Goal: Check status: Check status

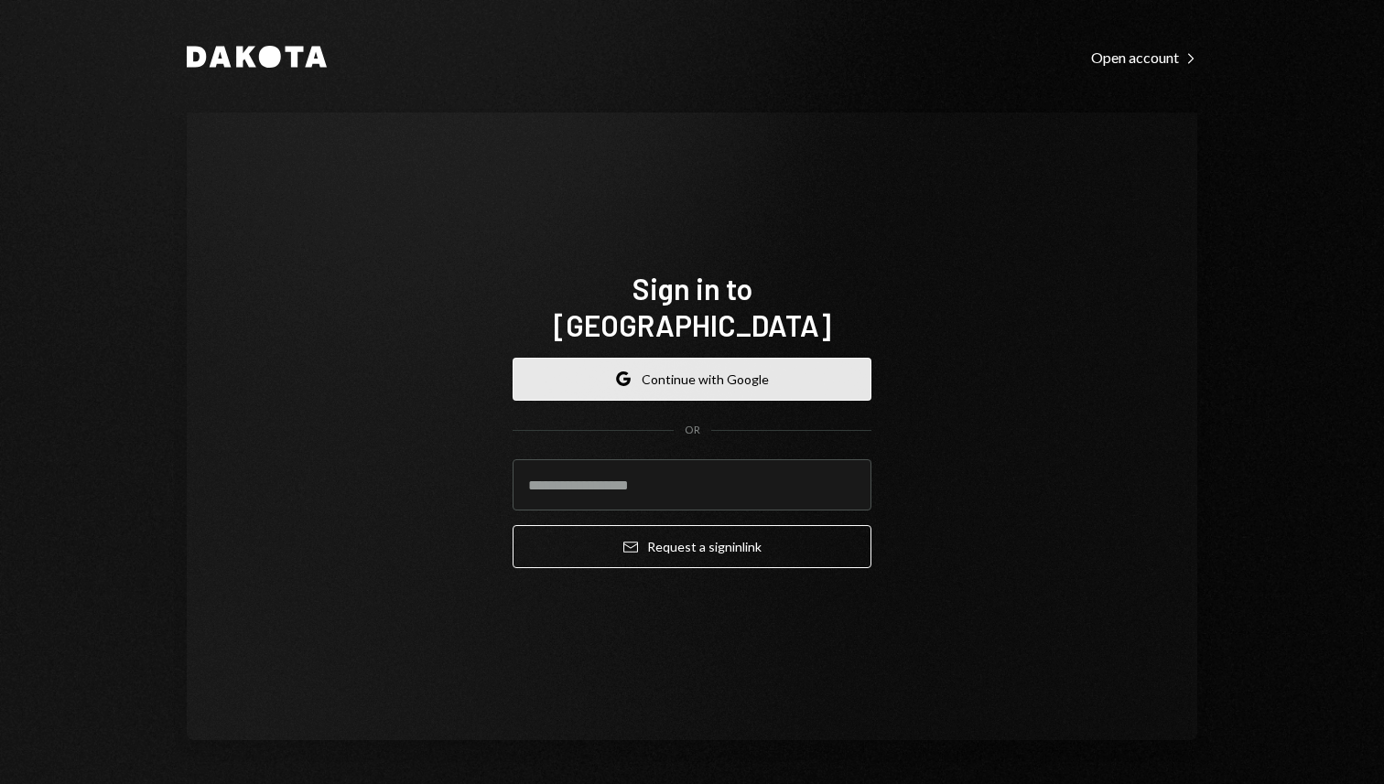
click at [743, 358] on button "Google Continue with Google" at bounding box center [691, 379] width 359 height 43
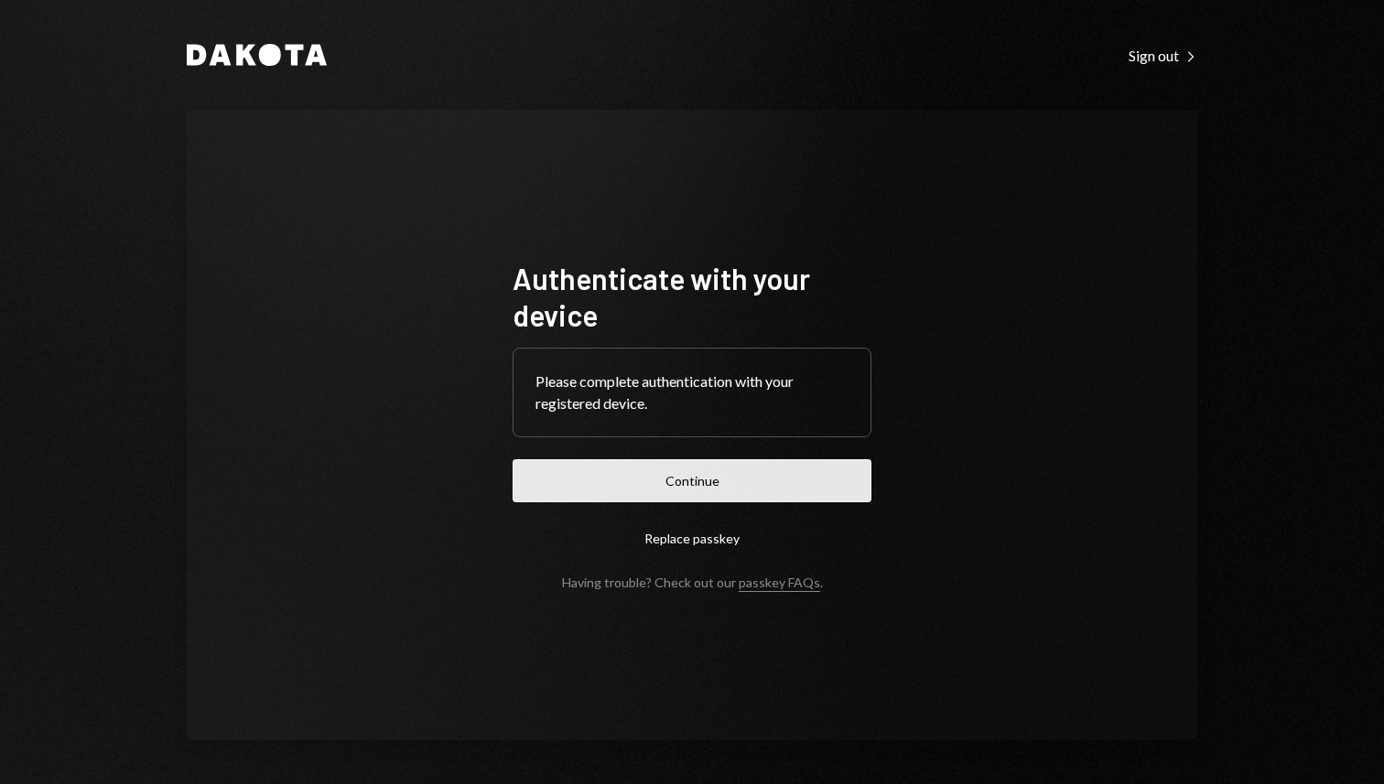
click at [656, 475] on button "Continue" at bounding box center [691, 480] width 359 height 43
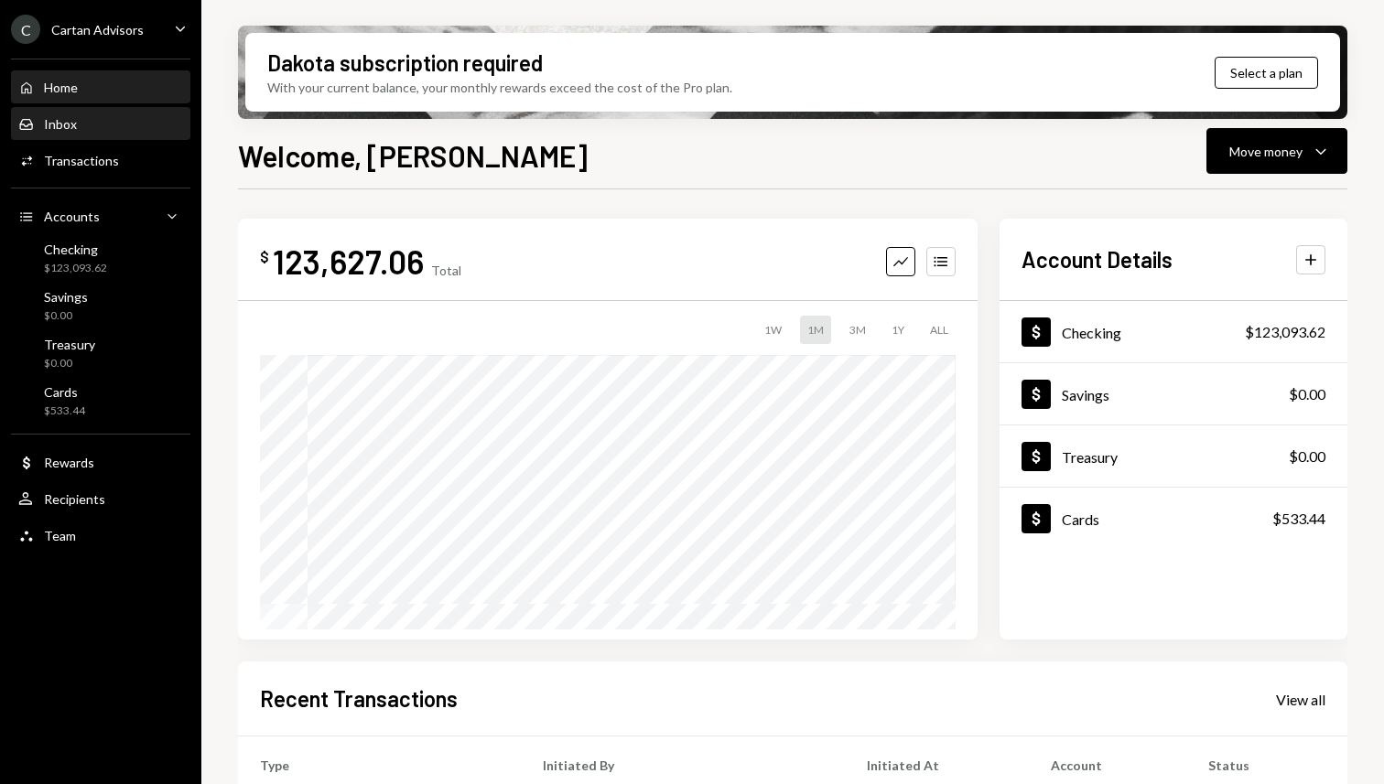
click at [98, 109] on div "Inbox Inbox" at bounding box center [100, 124] width 165 height 31
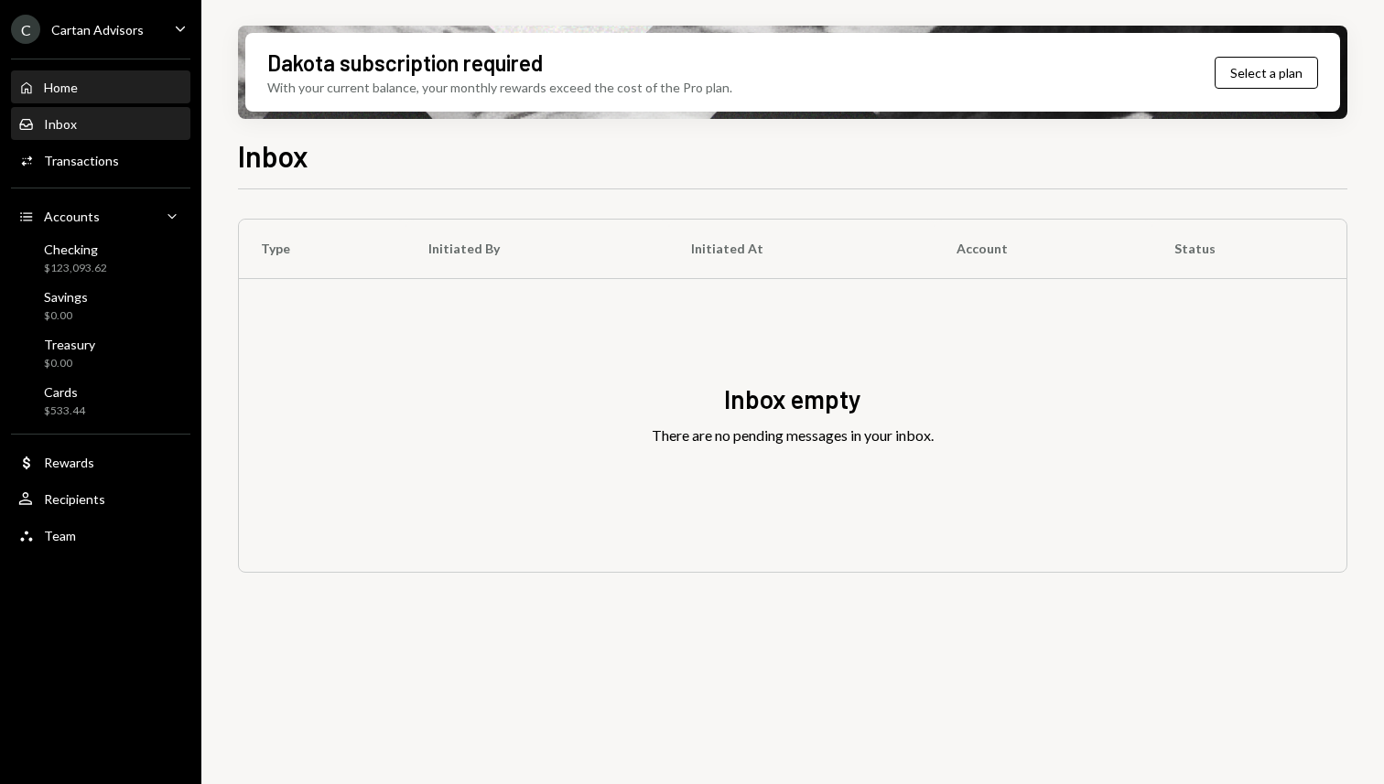
click at [83, 88] on div "Home Home" at bounding box center [100, 88] width 165 height 16
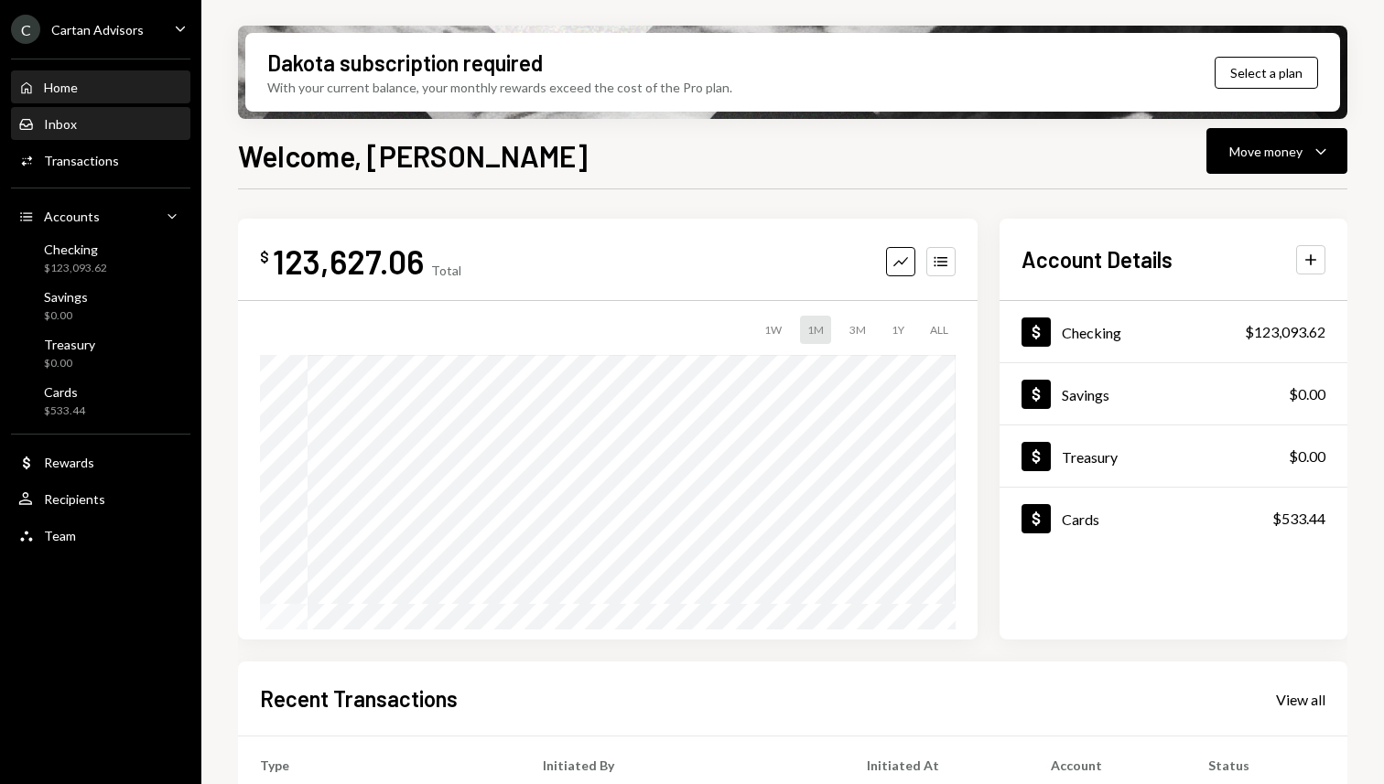
click at [78, 129] on div "Inbox Inbox" at bounding box center [100, 124] width 165 height 16
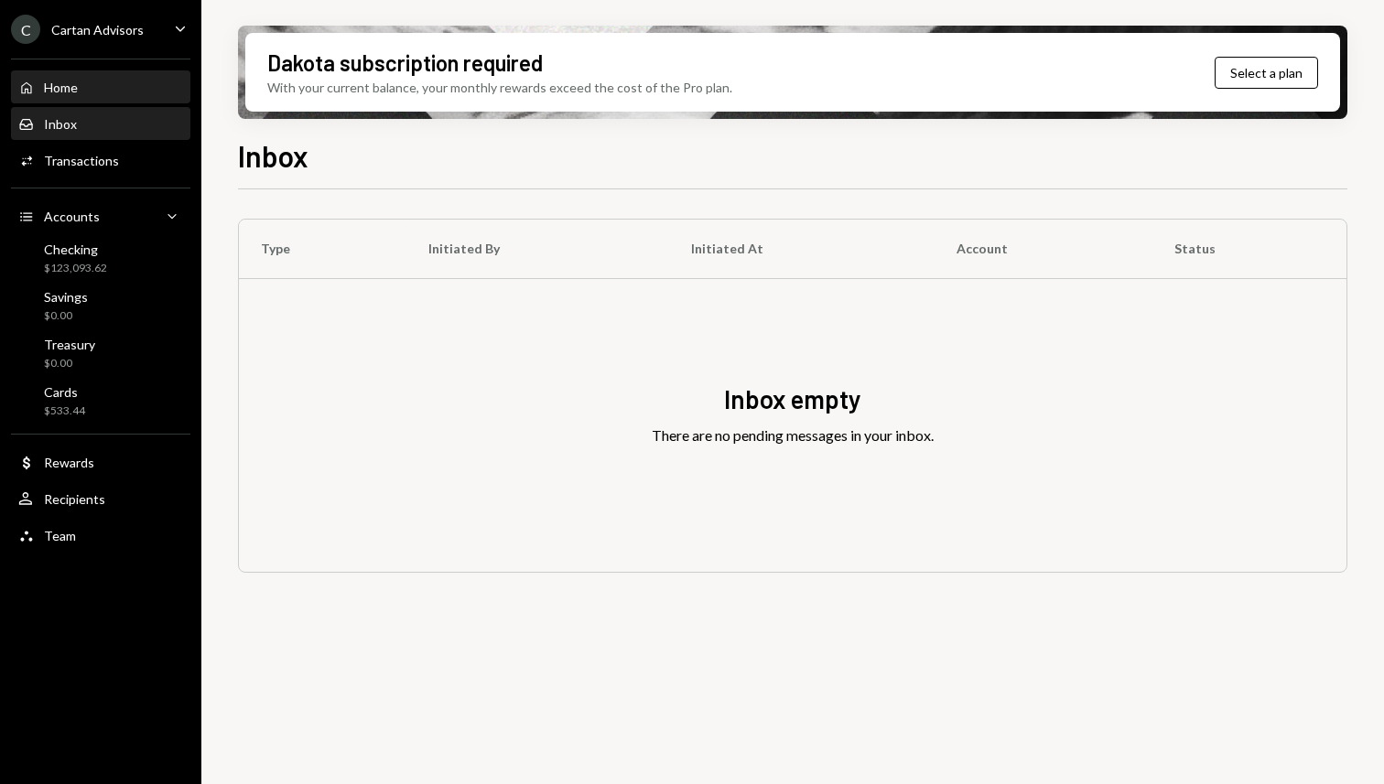
click at [69, 98] on div "Home Home" at bounding box center [100, 87] width 165 height 31
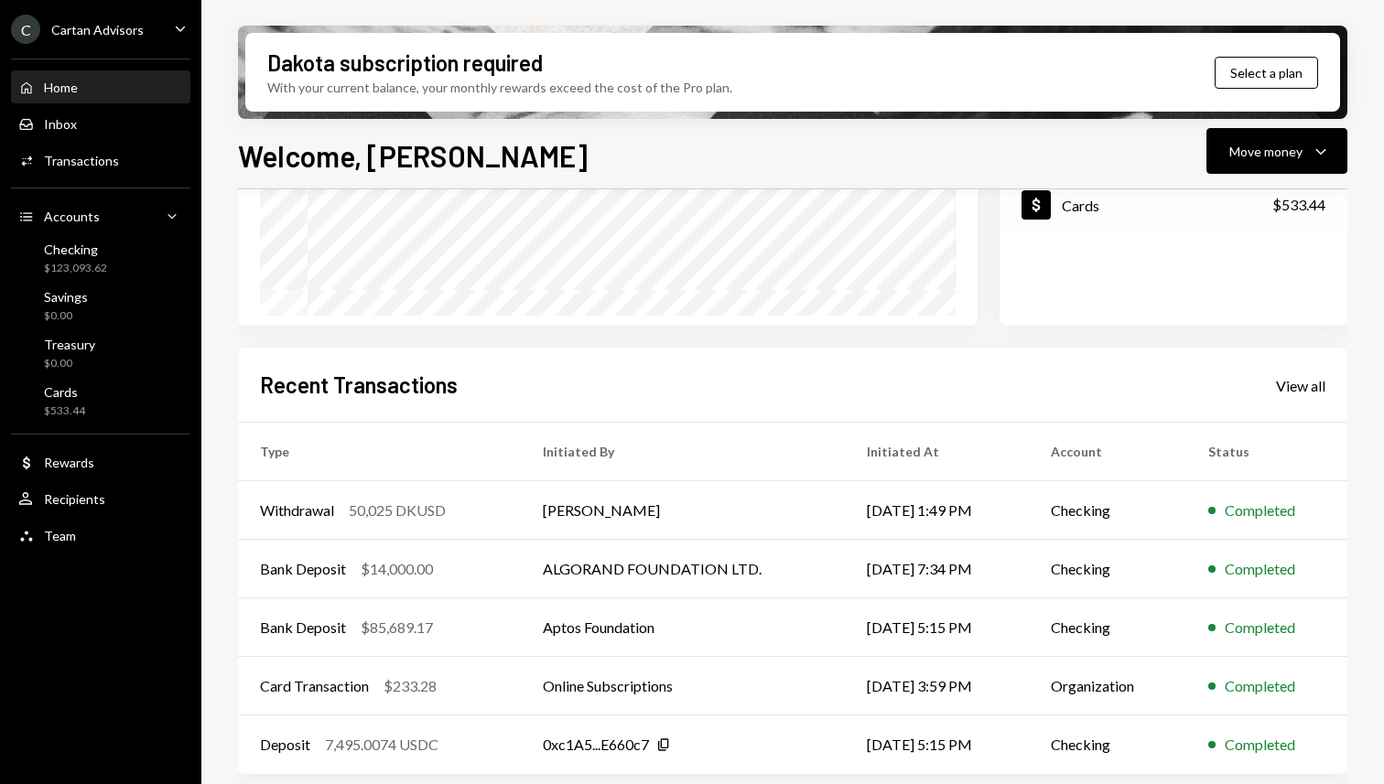
scroll to position [318, 0]
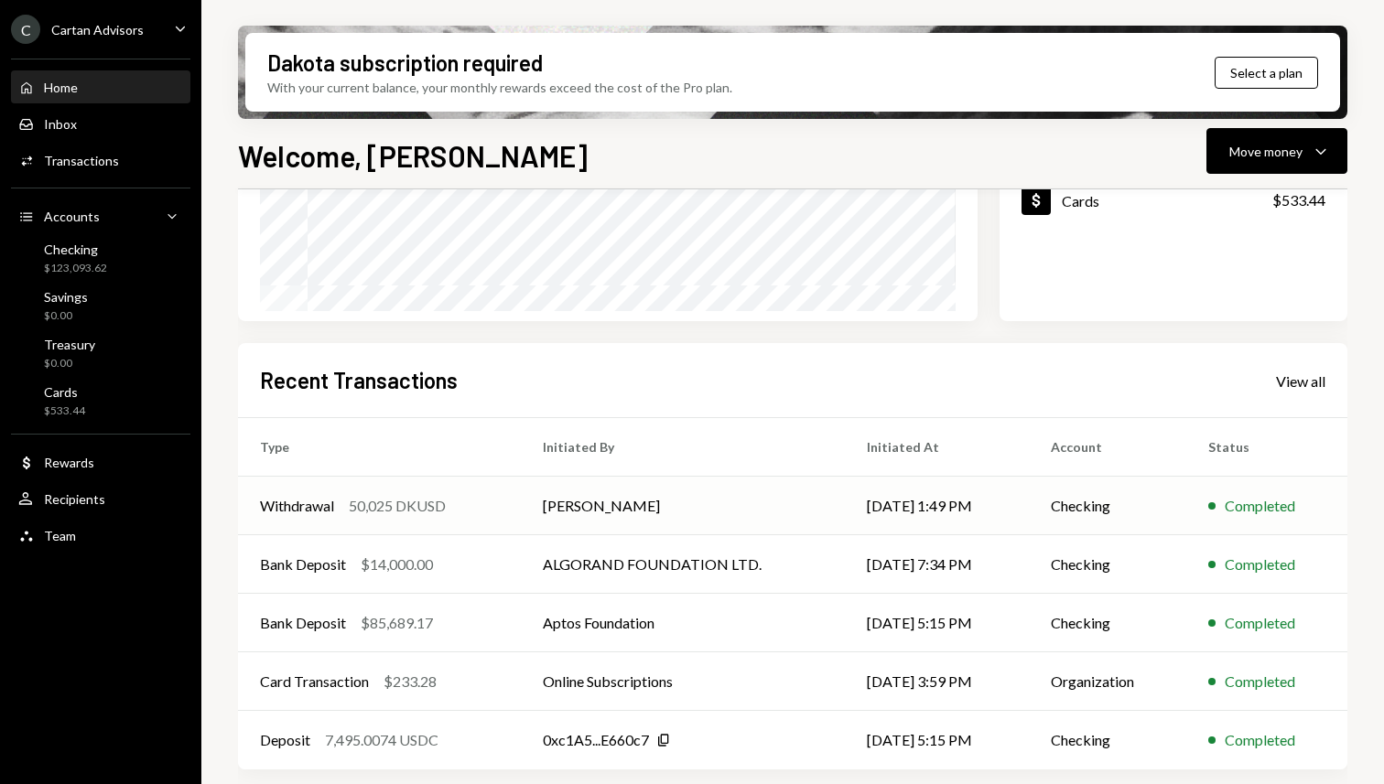
click at [774, 502] on td "James Harker" at bounding box center [683, 506] width 324 height 59
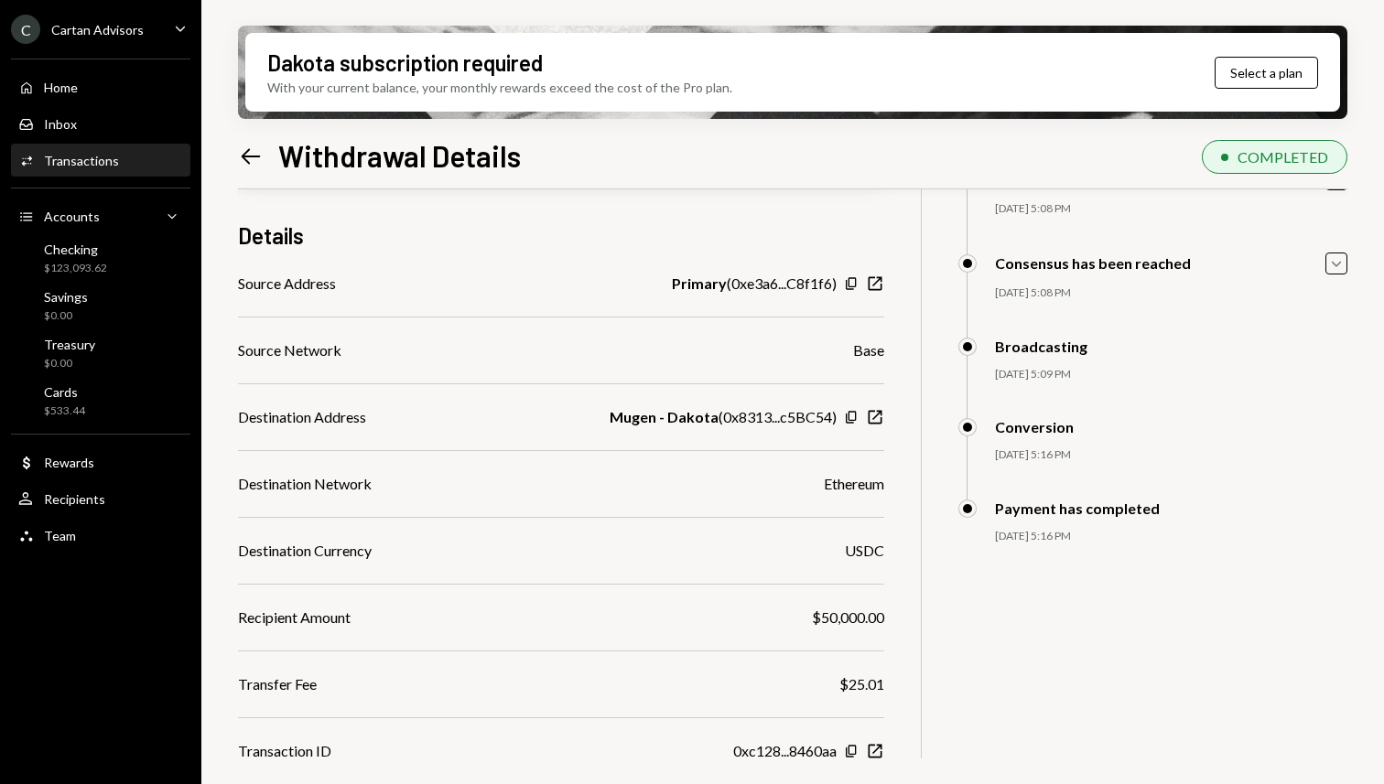
scroll to position [209, 0]
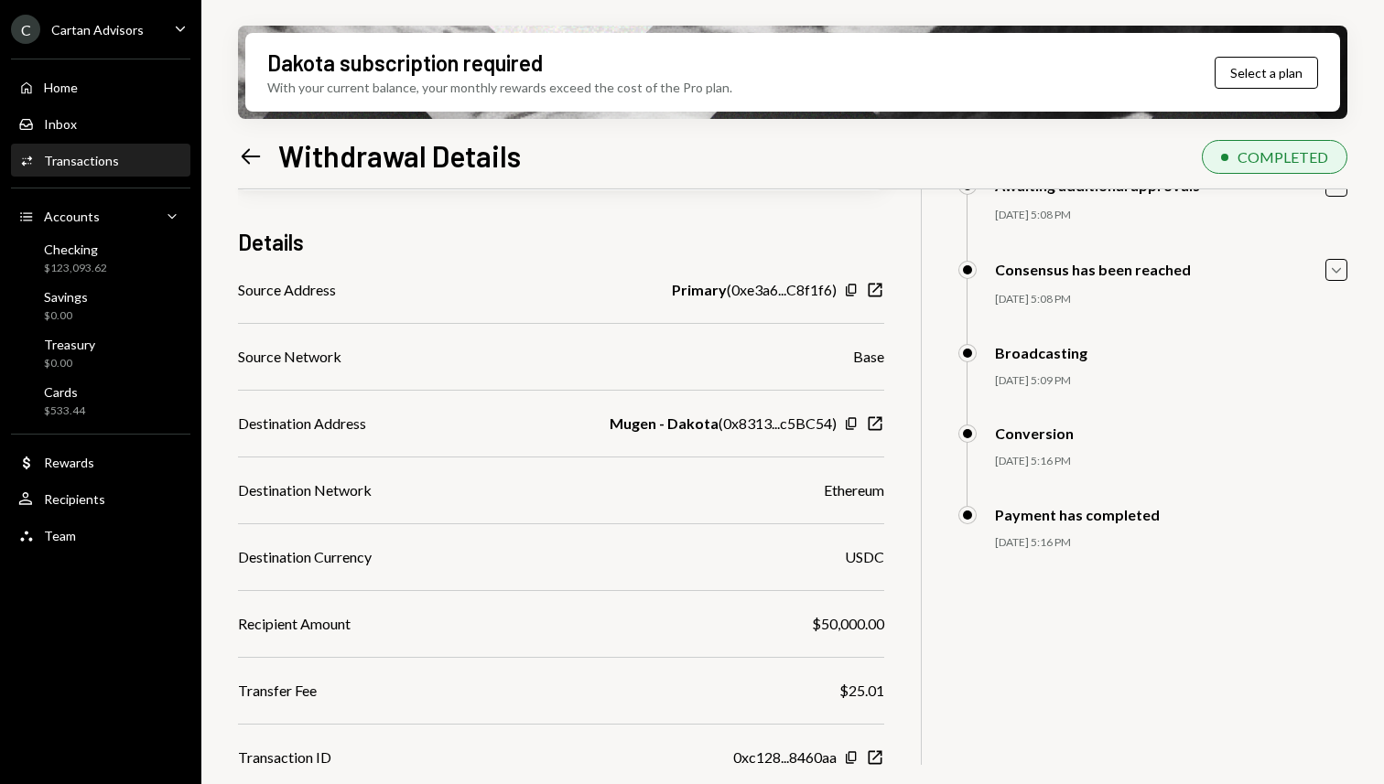
click at [1060, 526] on div "Payment has completed 09/18/25 5:16 PM Yaroslav Pshenitsyn Approved Yaroslav Ps…" at bounding box center [1152, 546] width 389 height 81
click at [1049, 508] on div "Payment has completed" at bounding box center [1077, 514] width 165 height 17
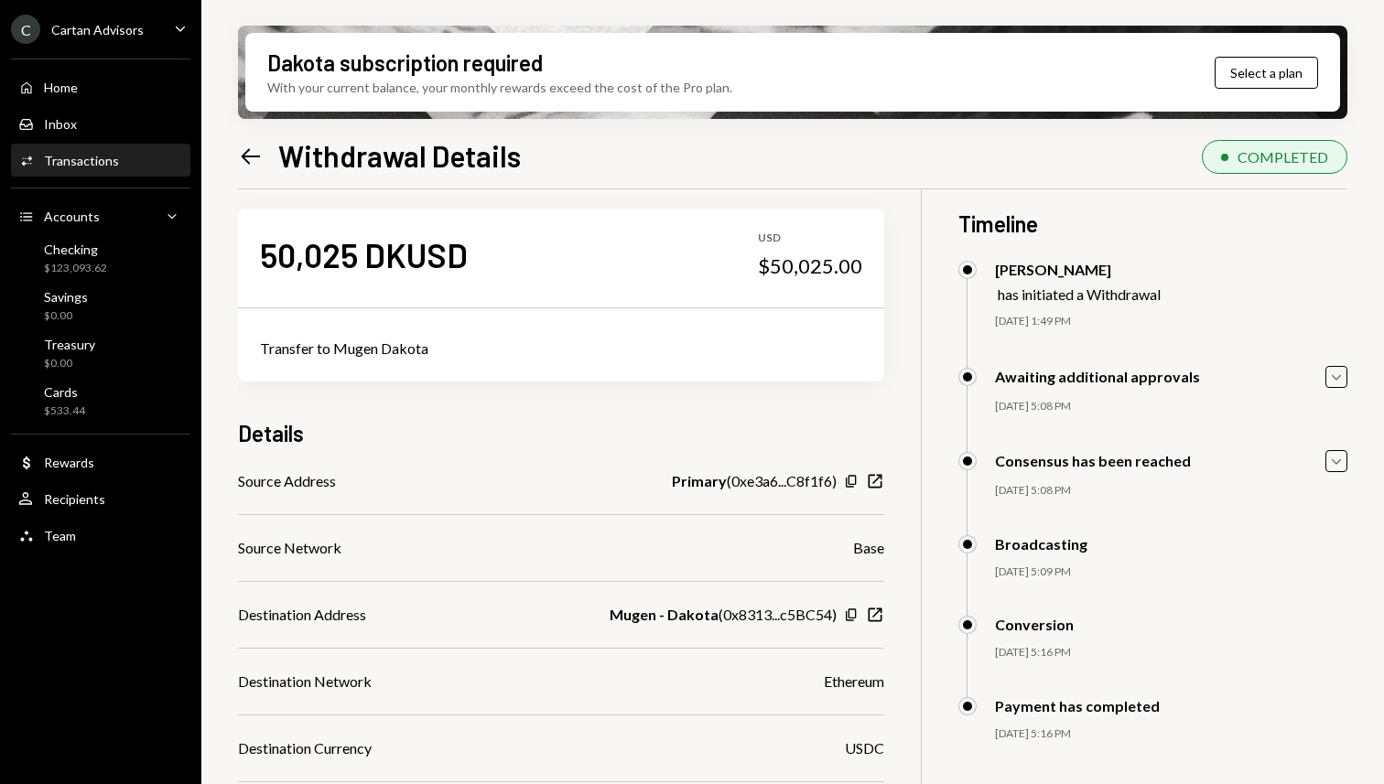
scroll to position [0, 0]
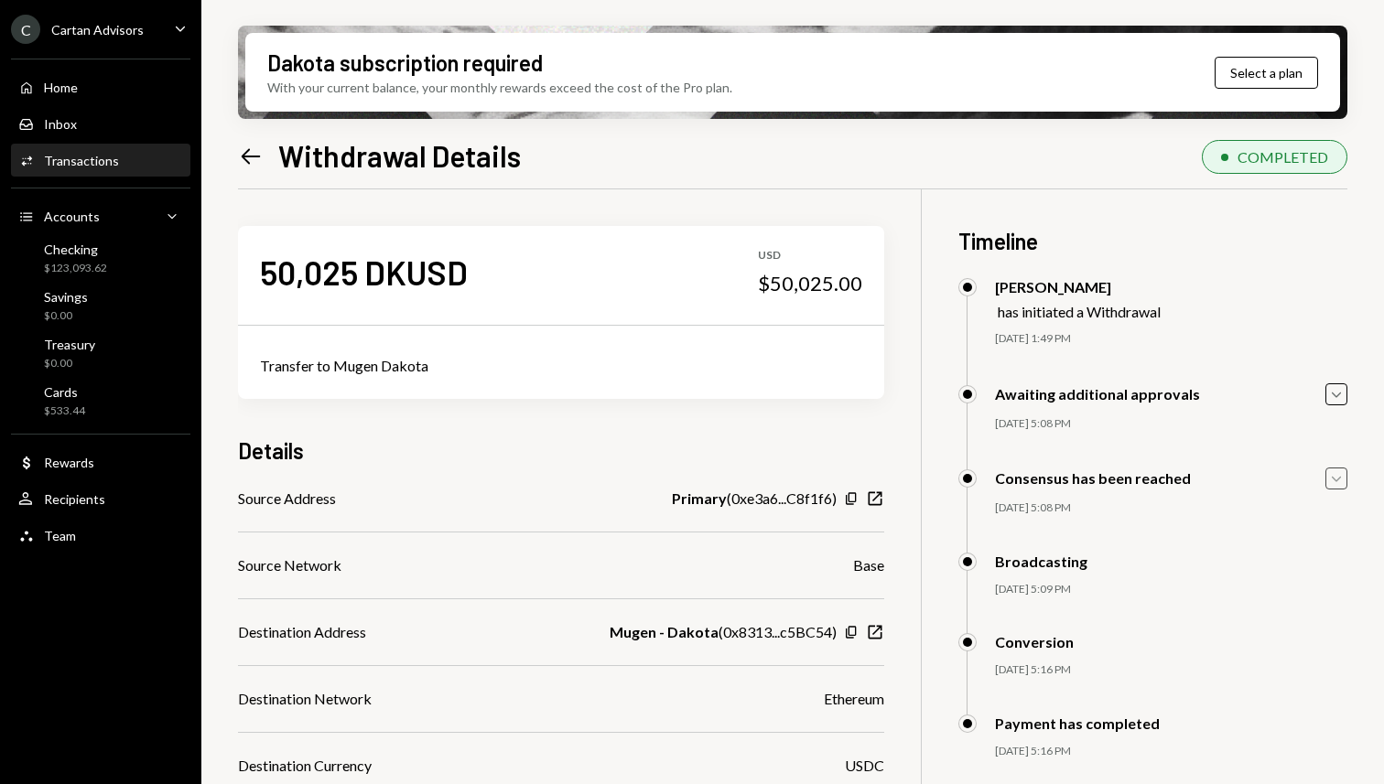
click at [1331, 481] on icon "Caret Down" at bounding box center [1336, 478] width 20 height 20
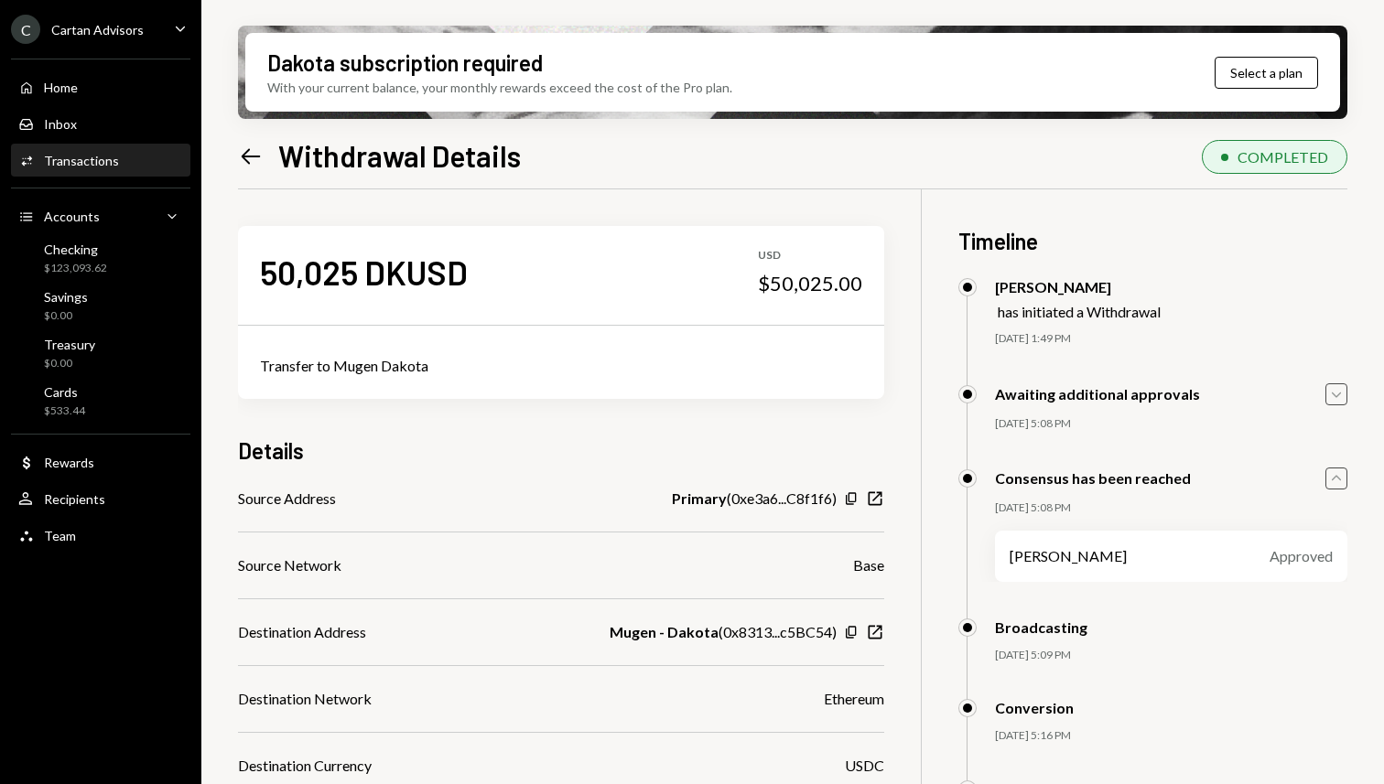
click at [1338, 393] on icon "button" at bounding box center [1335, 394] width 9 height 5
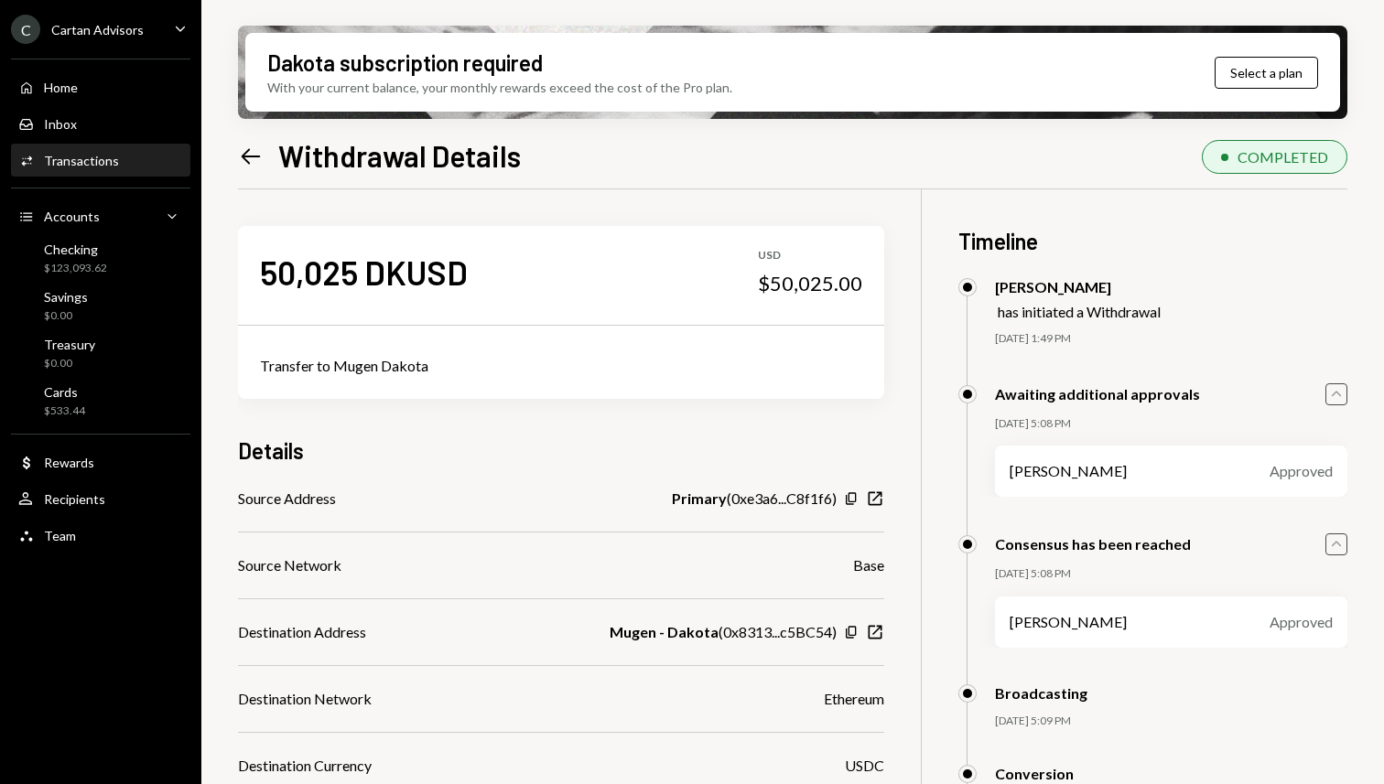
click at [1336, 396] on icon "Caret Up" at bounding box center [1336, 394] width 20 height 20
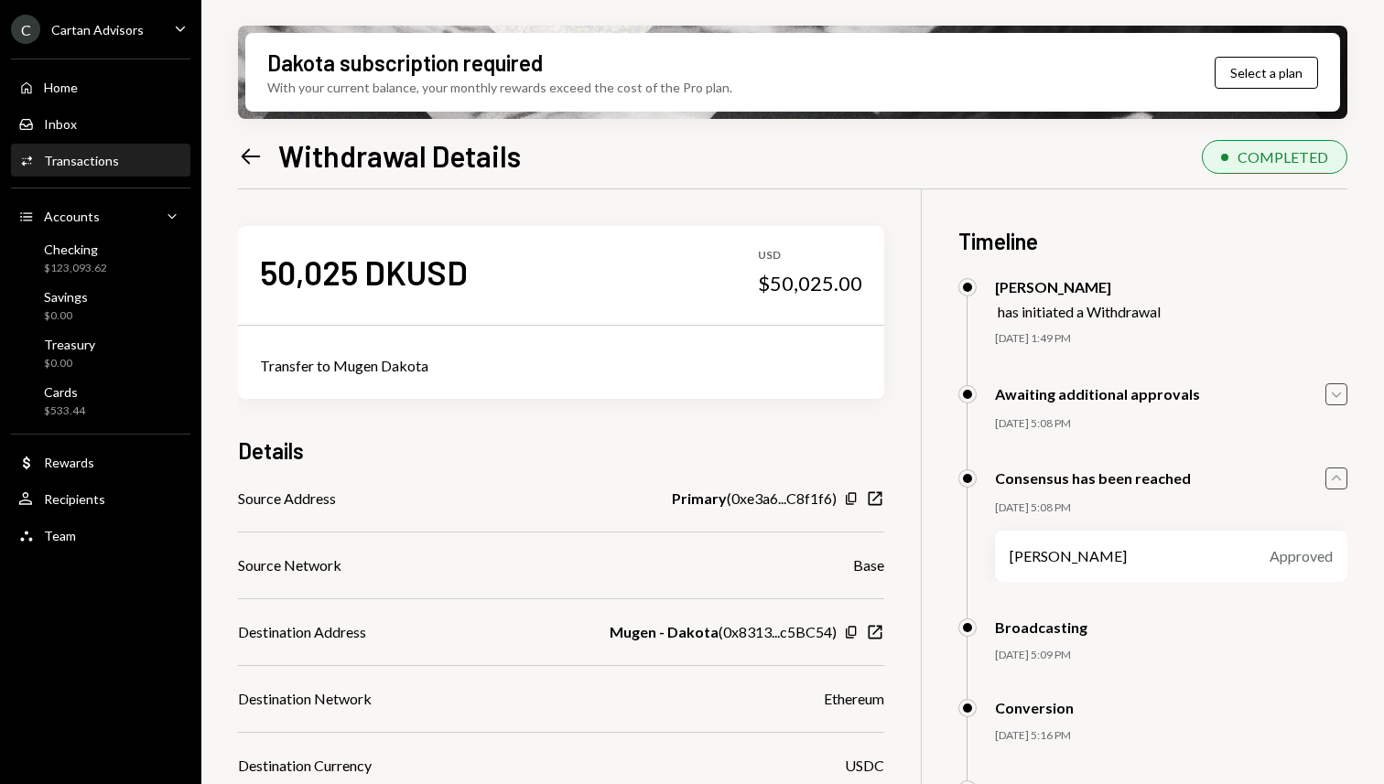
click at [1334, 474] on icon "Caret Up" at bounding box center [1336, 478] width 20 height 20
